Goal: Find specific page/section: Find specific page/section

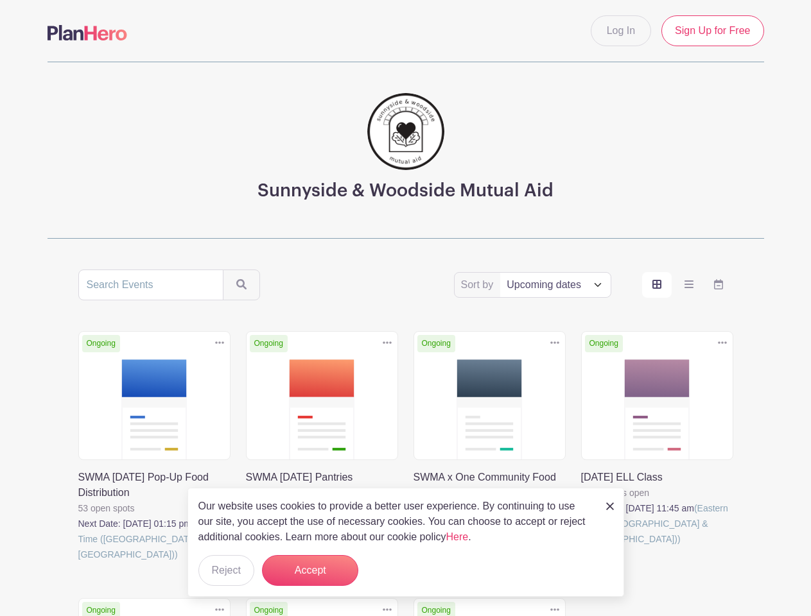
click at [405, 308] on div "Sort by Title Recently modified Newest Upcoming dates Ongoing Duplicate [GEOGRA…" at bounding box center [405, 568] width 655 height 596
click at [406, 443] on div "Ongoing Duplicate [GEOGRAPHIC_DATA] SWMA x One Community Food Rescue 8 open spo…" at bounding box center [490, 462] width 168 height 262
click at [220, 343] on icon at bounding box center [219, 343] width 9 height 3
click at [387, 343] on icon at bounding box center [387, 343] width 9 height 3
click at [555, 343] on icon at bounding box center [554, 343] width 9 height 3
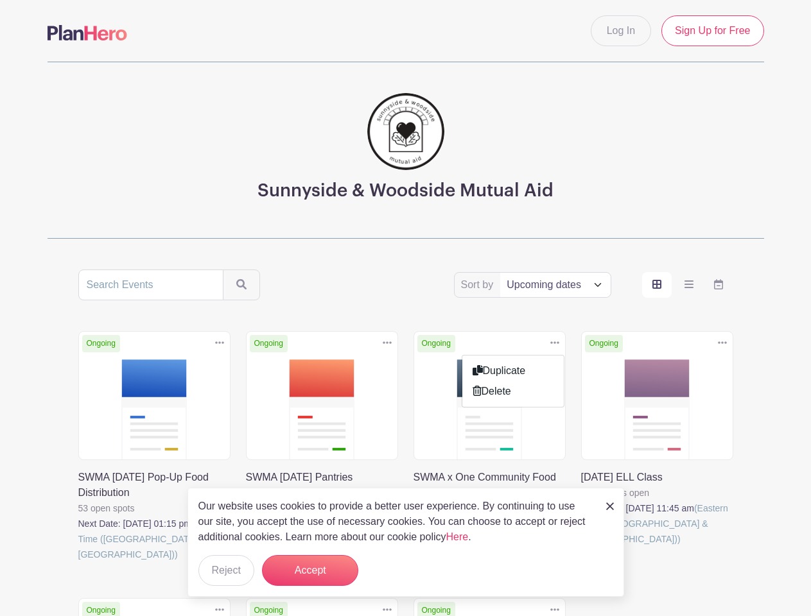
click at [722, 343] on icon at bounding box center [722, 343] width 9 height 3
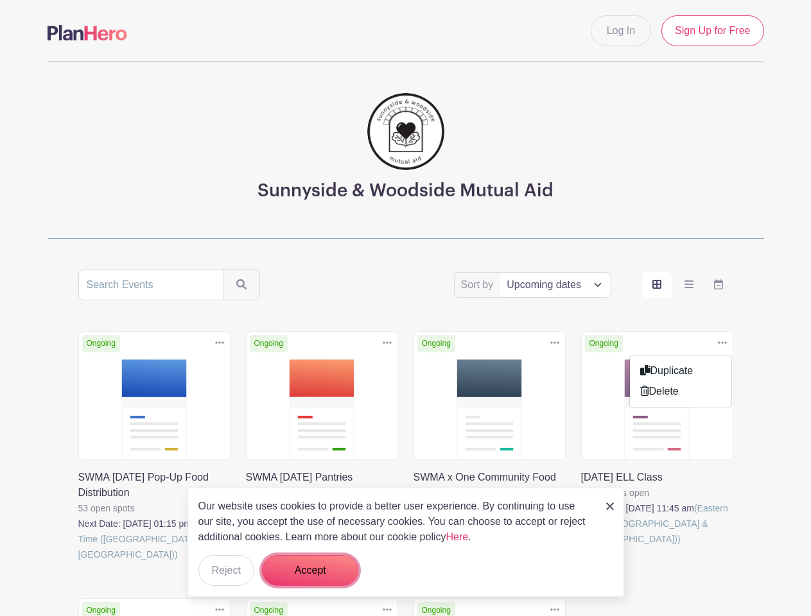
click at [310, 571] on button "Accept" at bounding box center [310, 570] width 96 height 31
